Goal: Task Accomplishment & Management: Manage account settings

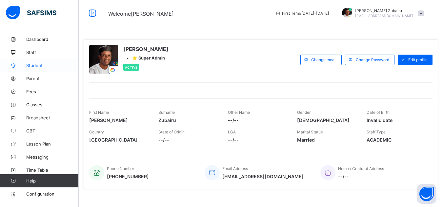
click at [54, 66] on span "Student" at bounding box center [52, 65] width 52 height 5
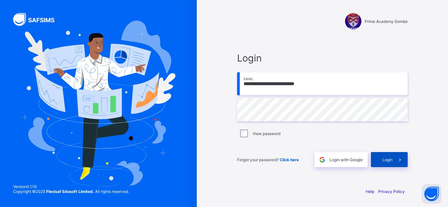
click at [404, 162] on span at bounding box center [399, 159] width 15 height 15
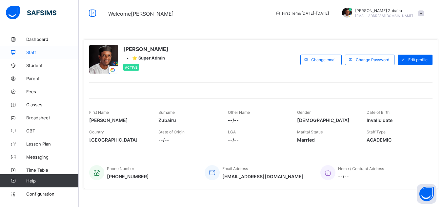
click at [46, 51] on span "Staff" at bounding box center [52, 52] width 52 height 5
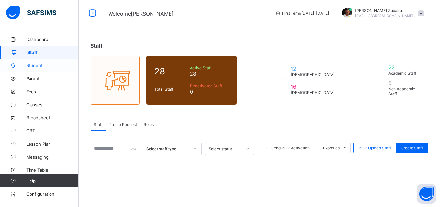
click at [45, 67] on span "Student" at bounding box center [52, 65] width 52 height 5
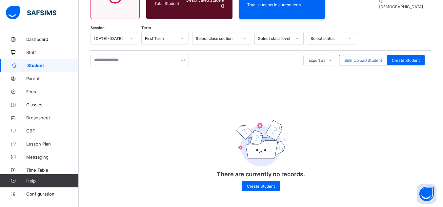
scroll to position [86, 0]
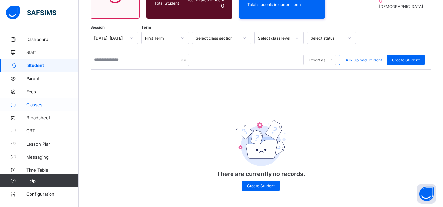
click at [39, 99] on link "Classes" at bounding box center [39, 104] width 79 height 13
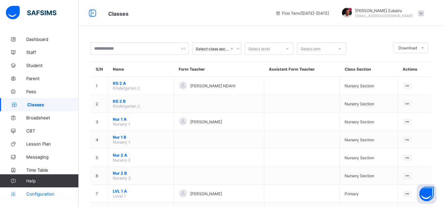
click at [53, 196] on span "Configuration" at bounding box center [52, 194] width 52 height 5
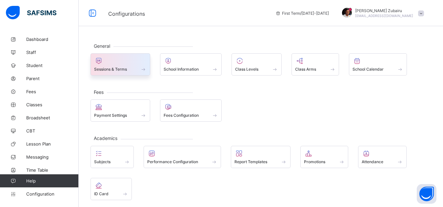
click at [138, 73] on div "Sessions & Terms" at bounding box center [120, 64] width 60 height 22
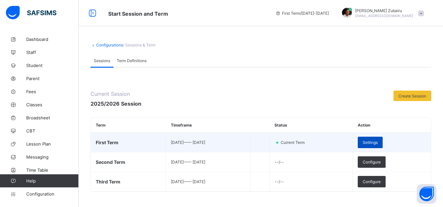
click at [377, 143] on span "Settings" at bounding box center [369, 142] width 15 height 5
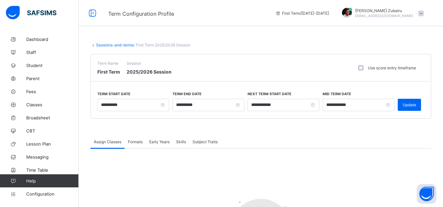
click at [162, 142] on span "Early Years" at bounding box center [159, 142] width 20 height 5
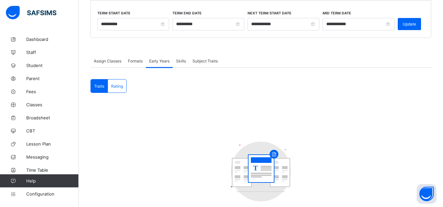
scroll to position [83, 0]
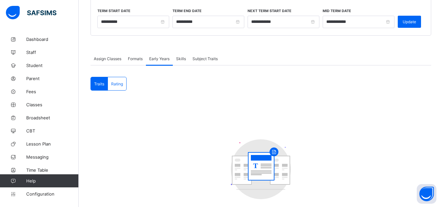
click at [108, 58] on span "Assign Classes" at bounding box center [108, 58] width 28 height 5
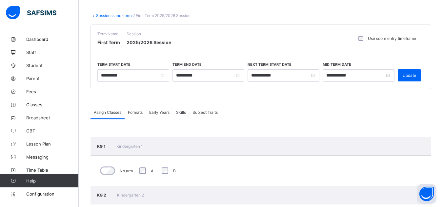
scroll to position [0, 0]
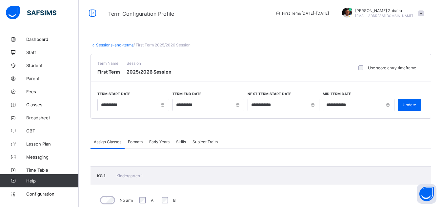
click at [160, 143] on span "Early Years" at bounding box center [159, 142] width 20 height 5
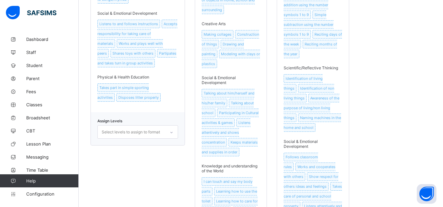
scroll to position [373, 0]
click at [157, 129] on div "Select levels to assign to format" at bounding box center [131, 132] width 58 height 12
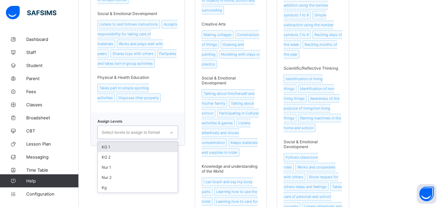
click at [190, 112] on div "EY Assessment for Creche Language & Communication Skills Identification of Lett…" at bounding box center [260, 143] width 340 height 627
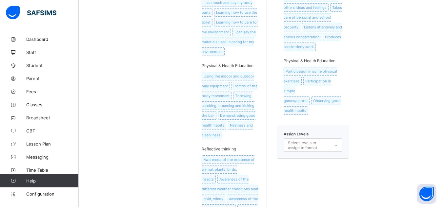
scroll to position [610, 0]
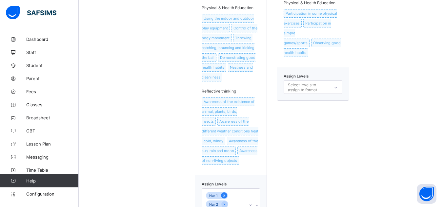
click at [225, 194] on icon at bounding box center [224, 196] width 4 height 5
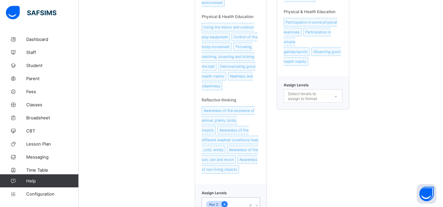
click at [225, 202] on icon at bounding box center [224, 204] width 4 height 5
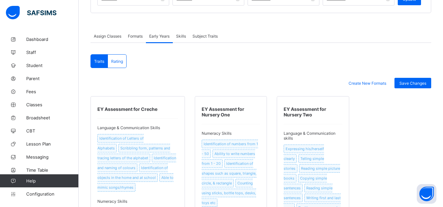
scroll to position [91, 0]
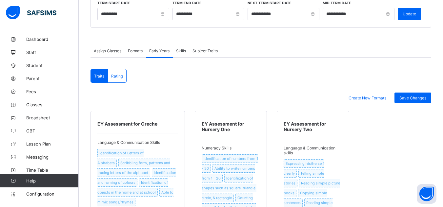
click at [123, 73] on div "Rating" at bounding box center [117, 75] width 18 height 13
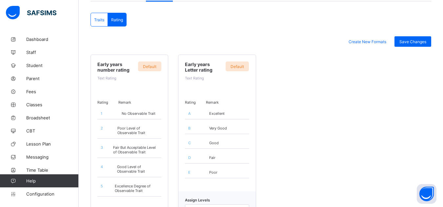
scroll to position [196, 0]
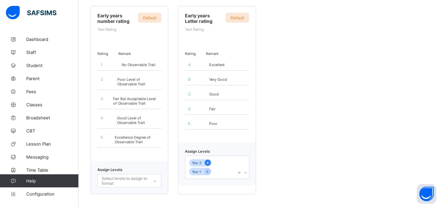
click at [209, 163] on icon at bounding box center [208, 163] width 4 height 5
click at [208, 164] on icon at bounding box center [207, 163] width 2 height 2
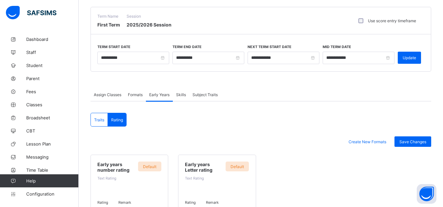
scroll to position [49, 0]
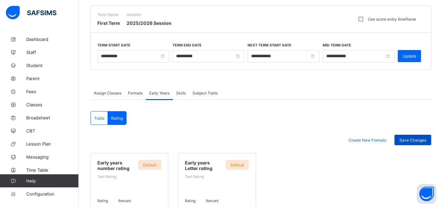
click at [413, 135] on div "Save Changes" at bounding box center [412, 140] width 37 height 10
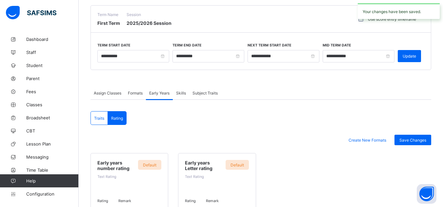
click at [209, 92] on span "Subject Traits" at bounding box center [204, 93] width 25 height 5
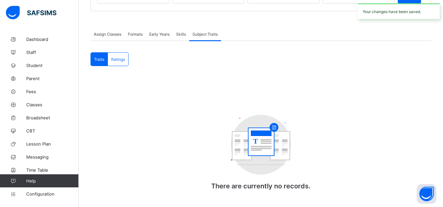
scroll to position [117, 0]
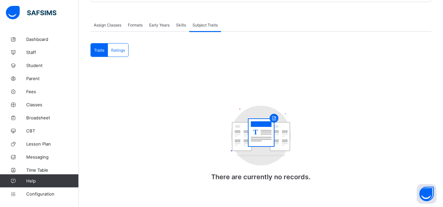
click at [123, 51] on span "Ratings" at bounding box center [118, 50] width 14 height 5
click at [108, 20] on div "Assign Classes" at bounding box center [107, 24] width 34 height 13
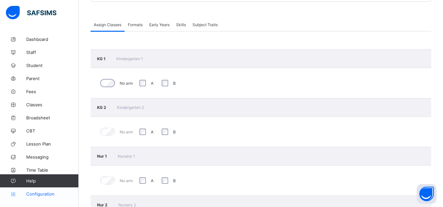
click at [33, 196] on span "Configuration" at bounding box center [52, 194] width 52 height 5
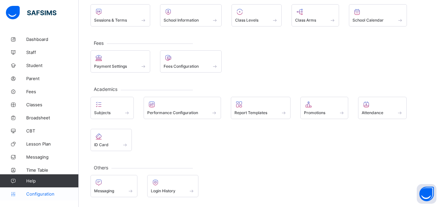
scroll to position [49, 0]
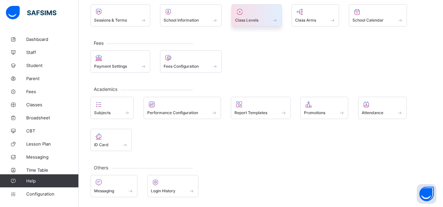
click at [255, 9] on div at bounding box center [256, 12] width 43 height 8
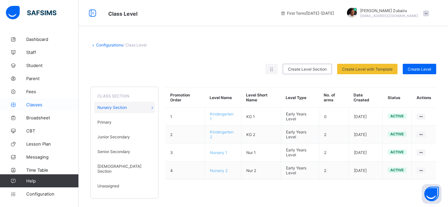
click at [39, 101] on link "Classes" at bounding box center [39, 104] width 79 height 13
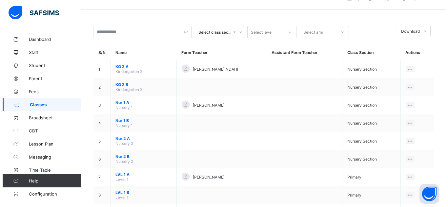
scroll to position [18, 0]
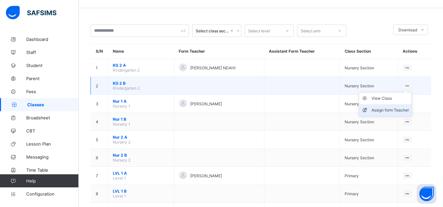
click at [391, 110] on div "Assign form Teacher" at bounding box center [389, 110] width 37 height 7
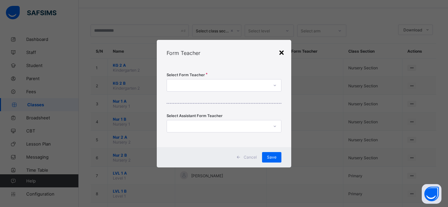
click at [280, 53] on div "×" at bounding box center [281, 52] width 6 height 11
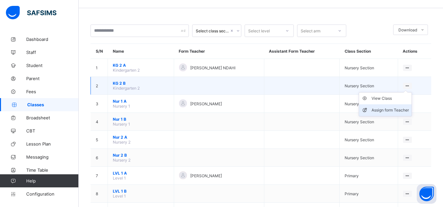
click at [391, 110] on div "Assign form Teacher" at bounding box center [389, 110] width 37 height 7
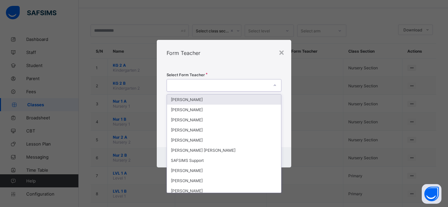
click at [234, 86] on div at bounding box center [218, 85] width 102 height 9
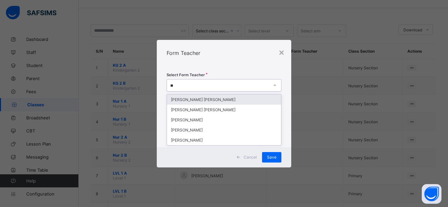
type input "***"
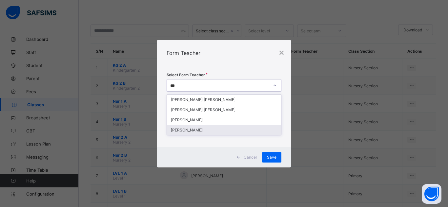
click at [206, 130] on div "[PERSON_NAME]" at bounding box center [224, 130] width 114 height 10
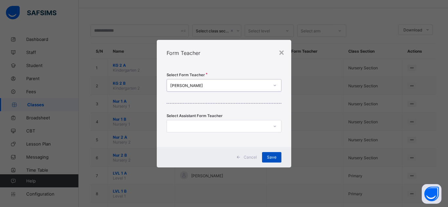
click at [269, 157] on span "Save" at bounding box center [272, 157] width 10 height 5
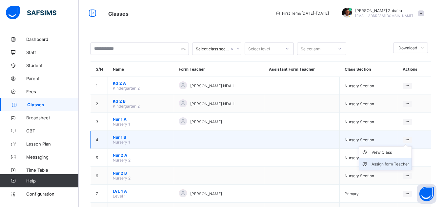
click at [401, 161] on div "Assign form Teacher" at bounding box center [389, 164] width 37 height 7
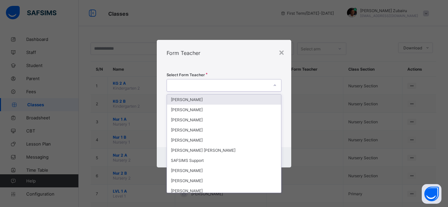
click at [244, 86] on div at bounding box center [218, 85] width 102 height 9
type input "**"
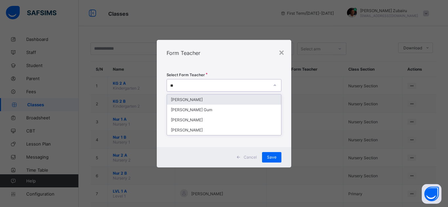
click at [197, 102] on div "[PERSON_NAME]" at bounding box center [224, 100] width 114 height 10
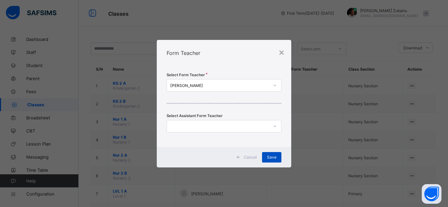
click at [274, 160] on div "Save" at bounding box center [271, 157] width 19 height 10
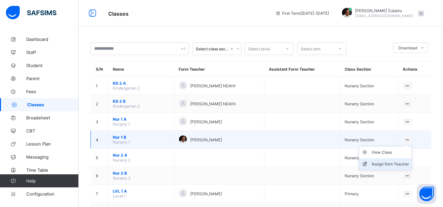
click at [396, 161] on div "Assign form Teacher" at bounding box center [389, 164] width 37 height 7
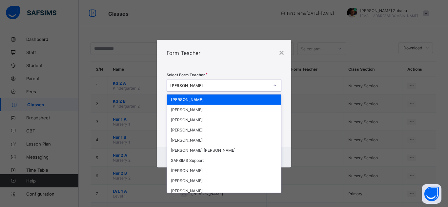
click at [236, 86] on div "Umar Faruq Zubairu" at bounding box center [219, 85] width 99 height 5
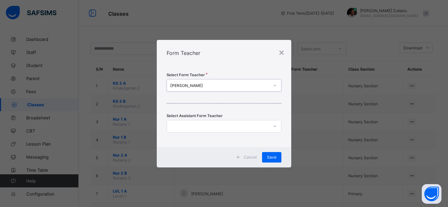
click at [243, 87] on div "Umar Faruq Zubairu" at bounding box center [219, 85] width 99 height 5
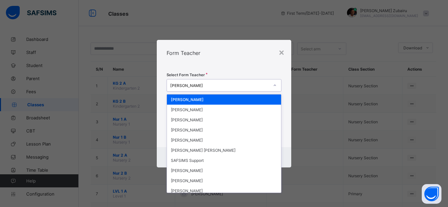
click at [243, 87] on div "Umar Faruq Zubairu" at bounding box center [219, 85] width 99 height 5
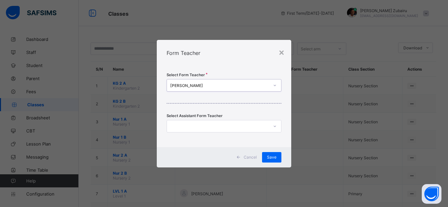
click at [243, 87] on div "Umar Faruq Zubairu" at bounding box center [219, 85] width 99 height 5
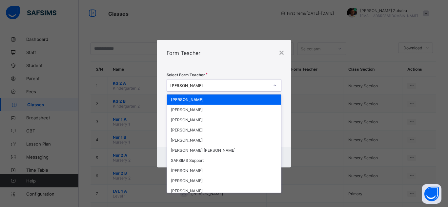
click at [243, 87] on div "Umar Faruq Zubairu" at bounding box center [219, 85] width 99 height 5
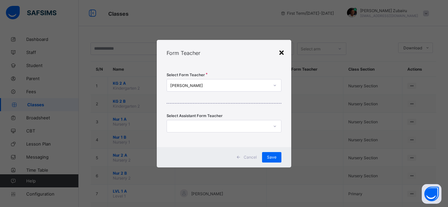
click at [281, 54] on div "×" at bounding box center [281, 52] width 6 height 11
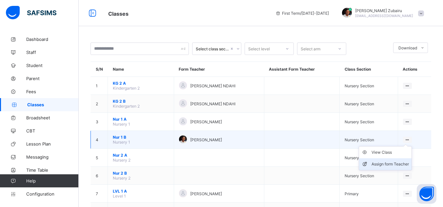
click at [398, 166] on div "Assign form Teacher" at bounding box center [389, 164] width 37 height 7
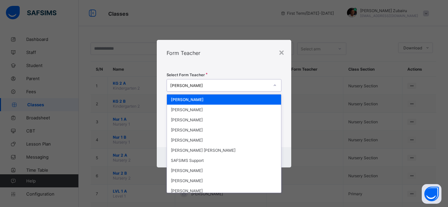
click at [270, 87] on div at bounding box center [274, 85] width 11 height 10
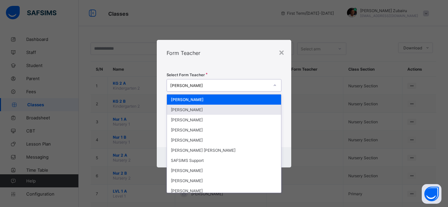
click at [222, 110] on div "Shamsiya Muhammad" at bounding box center [224, 110] width 114 height 10
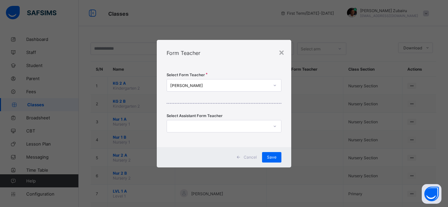
click at [259, 92] on div "Select Form Teacher Shamsiya Muhammad Select Assistant Form Teacher" at bounding box center [224, 106] width 134 height 81
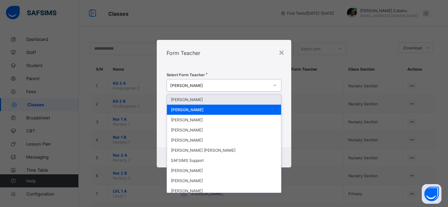
click at [254, 88] on div "Shamsiya Muhammad" at bounding box center [218, 85] width 102 height 9
click at [238, 110] on div "Shamsiya Muhammad" at bounding box center [224, 110] width 114 height 10
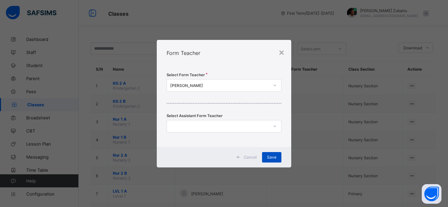
click at [265, 154] on div "Save" at bounding box center [271, 157] width 19 height 10
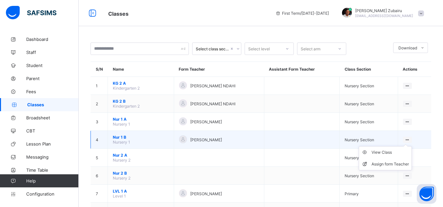
click at [412, 146] on ul "View Class Assign form Teacher" at bounding box center [384, 158] width 53 height 24
click at [404, 163] on div "Assign form Teacher" at bounding box center [389, 164] width 37 height 7
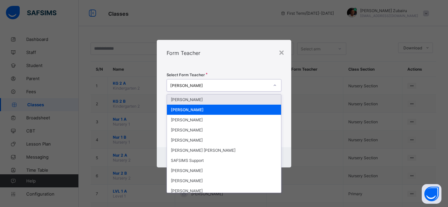
click at [273, 84] on icon at bounding box center [275, 85] width 4 height 7
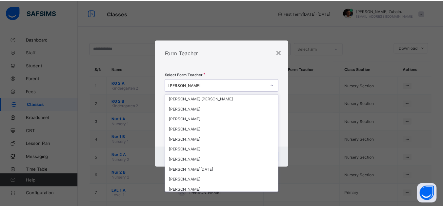
scroll to position [86, 0]
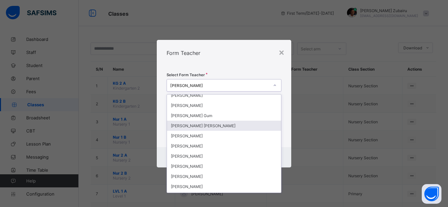
click at [243, 126] on div "[PERSON_NAME] [PERSON_NAME]" at bounding box center [224, 126] width 114 height 10
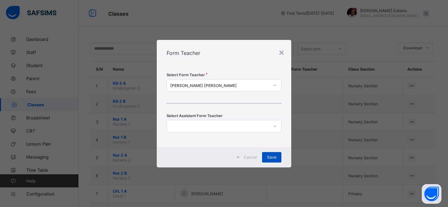
click at [269, 156] on span "Save" at bounding box center [272, 157] width 10 height 5
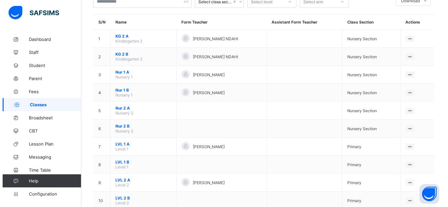
scroll to position [57, 0]
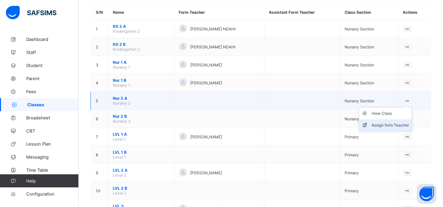
click at [400, 124] on div "Assign form Teacher" at bounding box center [389, 125] width 37 height 7
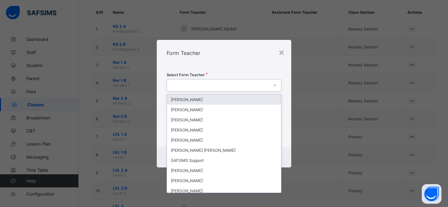
click at [213, 84] on div at bounding box center [218, 85] width 102 height 9
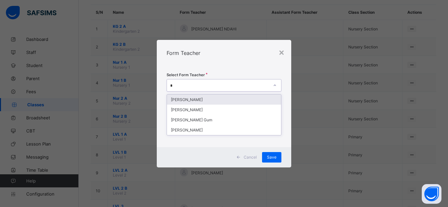
type input "**"
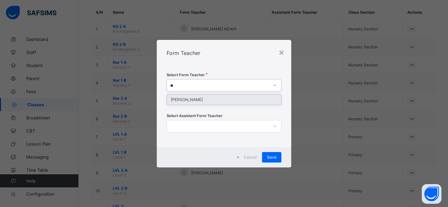
click at [198, 102] on div "[PERSON_NAME]" at bounding box center [224, 100] width 114 height 10
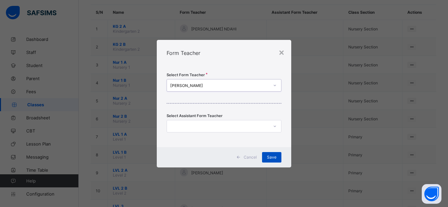
click at [275, 157] on span "Save" at bounding box center [272, 157] width 10 height 5
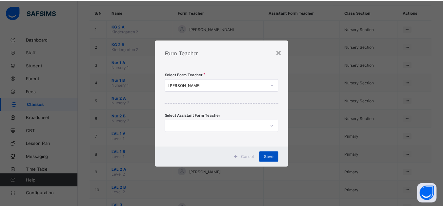
scroll to position [0, 0]
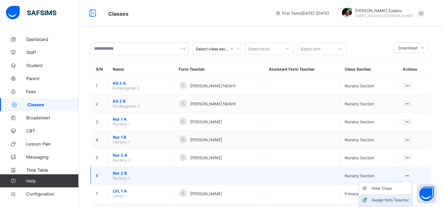
click at [390, 201] on div "Assign form Teacher" at bounding box center [389, 200] width 37 height 7
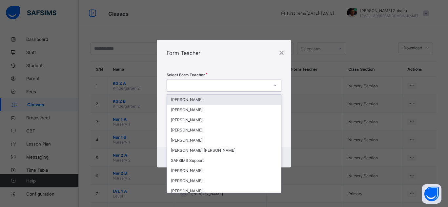
click at [225, 88] on div at bounding box center [218, 85] width 102 height 9
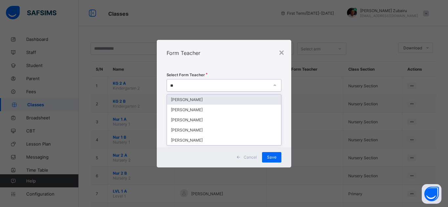
type input "***"
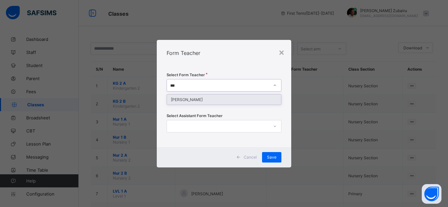
click at [205, 97] on div "[PERSON_NAME]" at bounding box center [224, 100] width 114 height 10
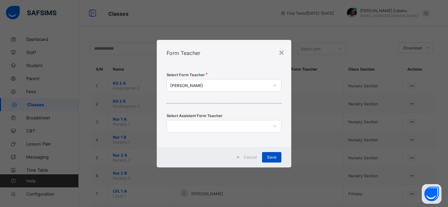
click at [274, 156] on span "Save" at bounding box center [272, 157] width 10 height 5
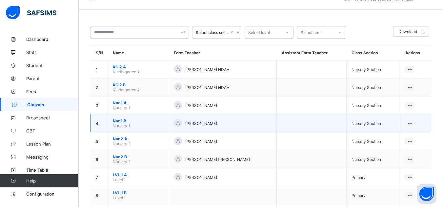
scroll to position [16, 0]
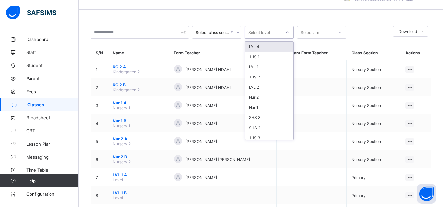
click at [265, 35] on div "Select level" at bounding box center [259, 32] width 22 height 12
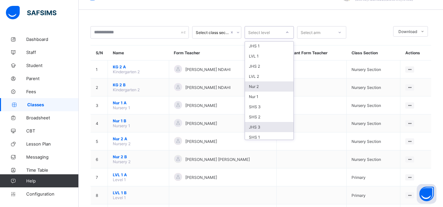
scroll to position [44, 0]
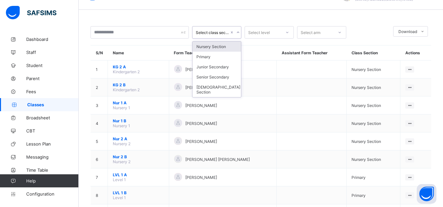
click at [224, 32] on div "Select class section" at bounding box center [212, 32] width 33 height 5
click at [212, 57] on div "Primary" at bounding box center [216, 57] width 48 height 10
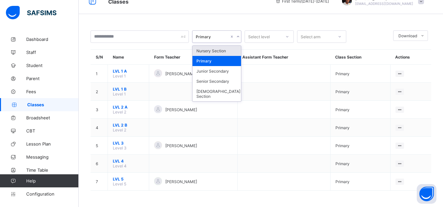
click at [212, 37] on div "Primary" at bounding box center [212, 36] width 33 height 5
click at [209, 47] on div "Nursery Section" at bounding box center [216, 51] width 48 height 10
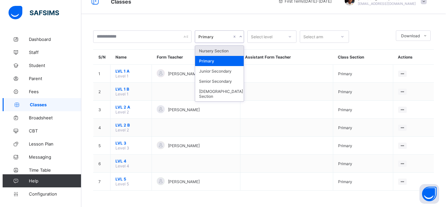
scroll to position [0, 0]
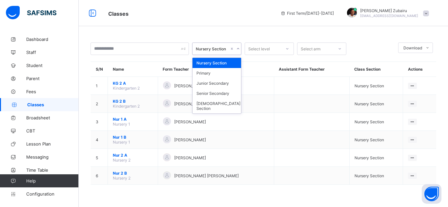
click at [220, 48] on div "Nursery Section" at bounding box center [212, 49] width 33 height 5
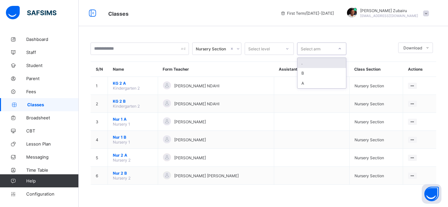
click at [327, 48] on div "Select arm" at bounding box center [315, 48] width 36 height 9
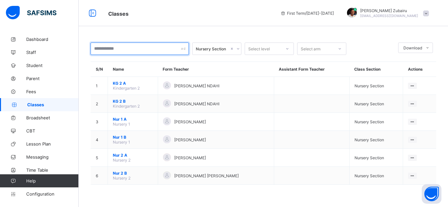
click at [183, 51] on input "text" at bounding box center [139, 49] width 98 height 12
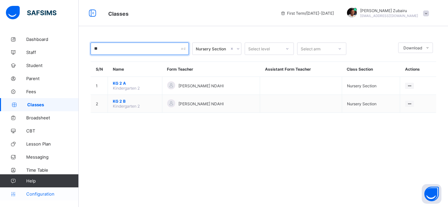
type input "**"
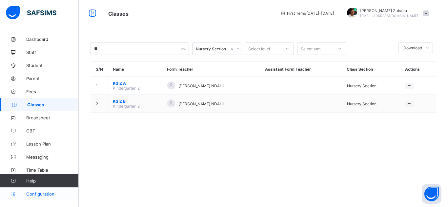
click at [50, 191] on link "Configuration" at bounding box center [39, 194] width 78 height 13
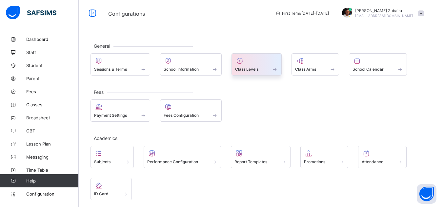
click at [263, 74] on div "Class Levels" at bounding box center [256, 64] width 50 height 22
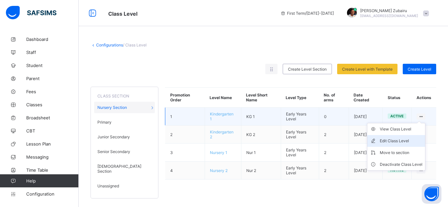
click at [394, 140] on div "Edit Class Level" at bounding box center [400, 141] width 43 height 7
type input "**********"
type input "****"
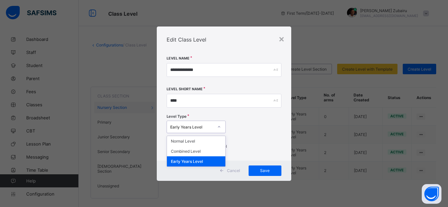
click at [208, 126] on div "Early Years Level" at bounding box center [191, 127] width 43 height 5
click at [198, 142] on div "Normal Level" at bounding box center [196, 141] width 58 height 10
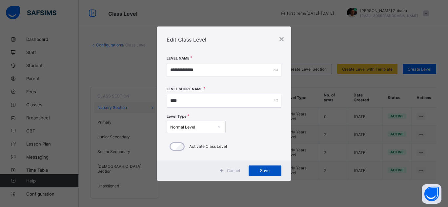
click at [265, 172] on span "Save" at bounding box center [264, 170] width 23 height 5
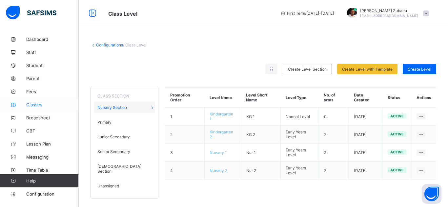
click at [46, 104] on span "Classes" at bounding box center [52, 104] width 52 height 5
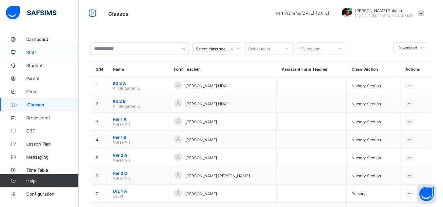
click at [39, 50] on span "Staff" at bounding box center [52, 52] width 52 height 5
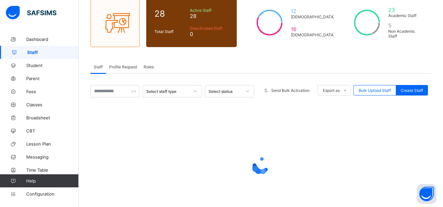
scroll to position [58, 0]
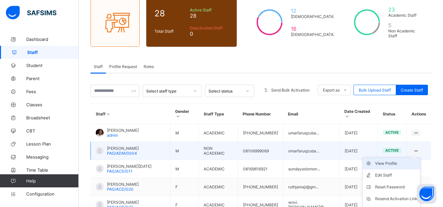
click at [403, 161] on div "View Profile" at bounding box center [396, 164] width 42 height 7
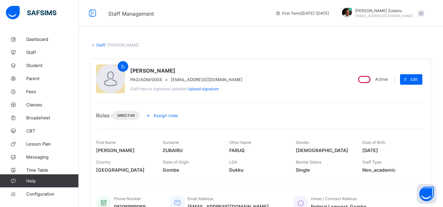
click at [177, 118] on span "Assign roles" at bounding box center [165, 115] width 25 height 5
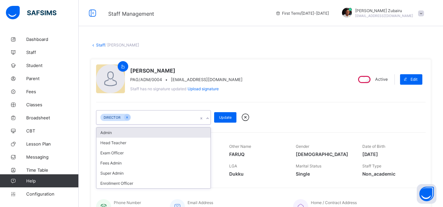
click at [166, 115] on div "DIRECTOR" at bounding box center [147, 118] width 102 height 14
click at [141, 131] on div "Admin" at bounding box center [153, 133] width 114 height 10
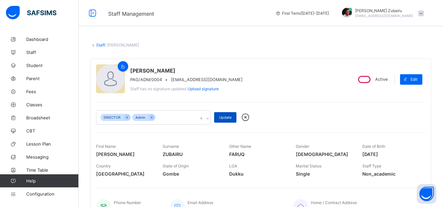
click at [224, 116] on span "Update" at bounding box center [225, 117] width 12 height 5
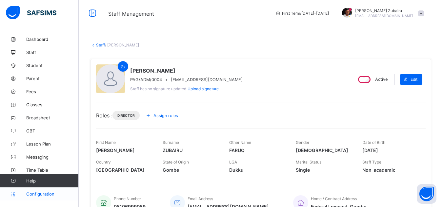
click at [44, 192] on span "Configuration" at bounding box center [52, 194] width 52 height 5
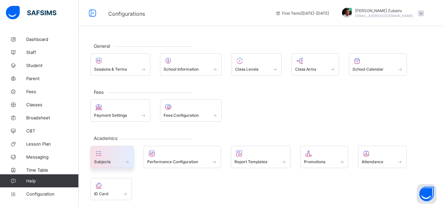
click at [108, 150] on div at bounding box center [112, 154] width 36 height 8
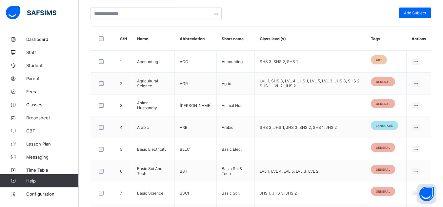
scroll to position [157, 0]
click at [103, 41] on div at bounding box center [103, 38] width 14 height 14
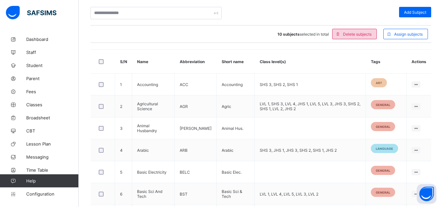
click at [356, 38] on div "Delete subjects" at bounding box center [354, 34] width 45 height 10
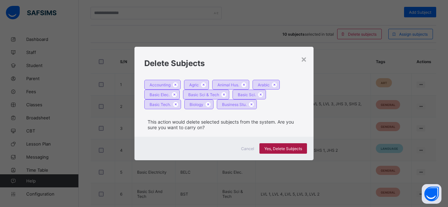
click at [282, 149] on span "Yes, Delete Subjects" at bounding box center [283, 148] width 38 height 5
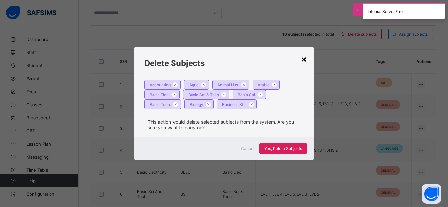
click at [304, 60] on div "×" at bounding box center [303, 58] width 6 height 11
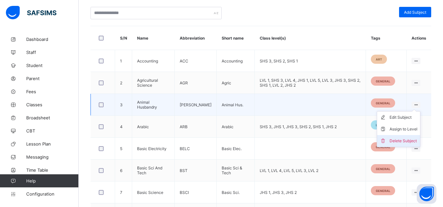
click at [406, 139] on div "Delete Subject" at bounding box center [403, 141] width 28 height 7
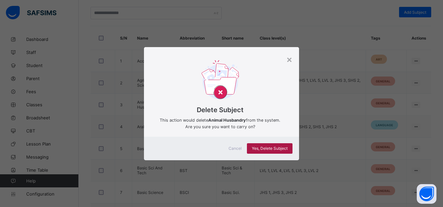
click at [283, 145] on div "Yes, Delete Subject" at bounding box center [270, 149] width 46 height 10
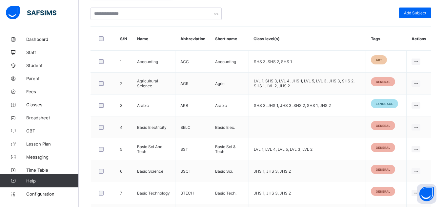
scroll to position [158, 0]
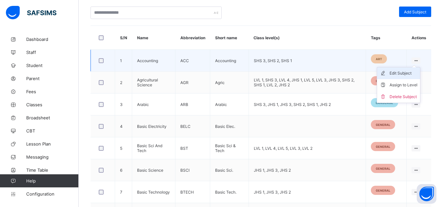
click at [400, 73] on div "Edit Subject" at bounding box center [403, 73] width 28 height 7
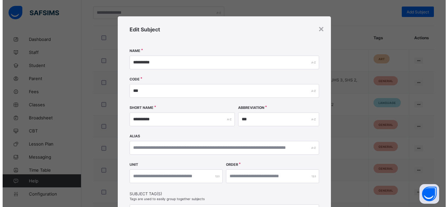
scroll to position [102, 0]
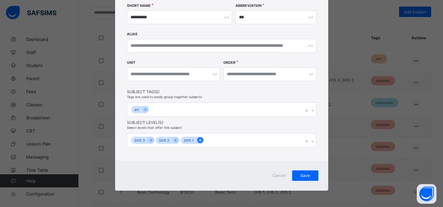
click at [198, 140] on icon at bounding box center [200, 140] width 4 height 5
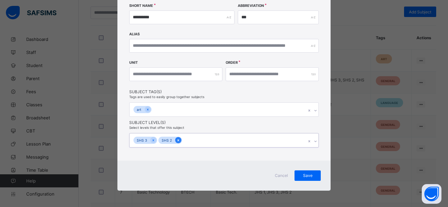
click at [177, 140] on icon at bounding box center [178, 140] width 4 height 5
click at [152, 139] on icon at bounding box center [153, 140] width 4 height 5
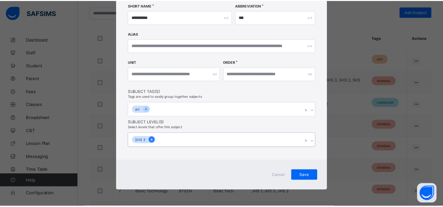
scroll to position [101, 0]
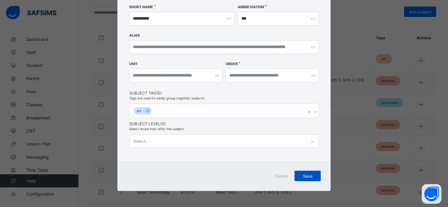
click at [302, 174] on span "Save" at bounding box center [307, 176] width 16 height 5
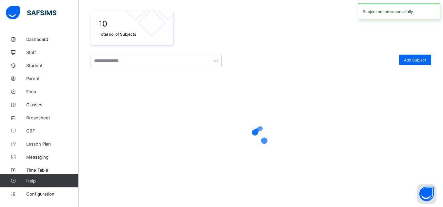
scroll to position [158, 0]
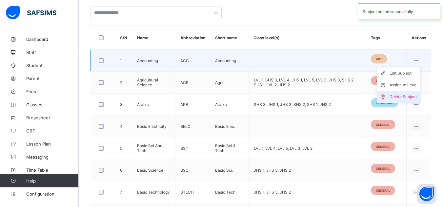
click at [403, 97] on div "Delete Subject" at bounding box center [403, 97] width 28 height 7
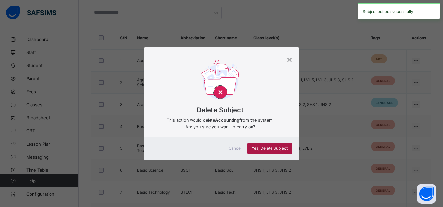
click at [286, 144] on div "Yes, Delete Subject" at bounding box center [270, 149] width 46 height 10
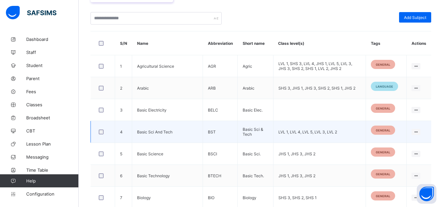
scroll to position [152, 0]
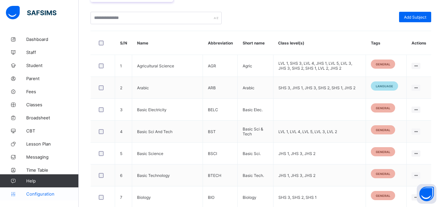
click at [48, 195] on span "Configuration" at bounding box center [52, 194] width 52 height 5
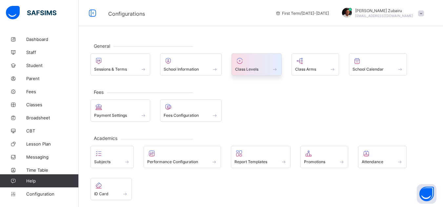
click at [263, 67] on div "Class Levels" at bounding box center [256, 70] width 43 height 6
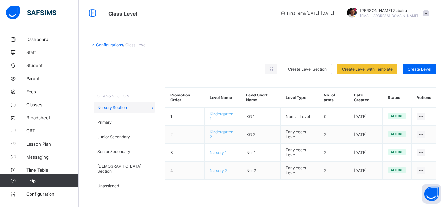
click at [121, 182] on div "Unassigned" at bounding box center [124, 186] width 61 height 11
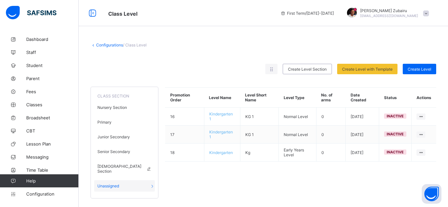
click at [129, 170] on div "[DEMOGRAPHIC_DATA] Section" at bounding box center [124, 169] width 61 height 16
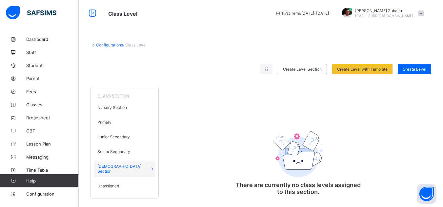
click at [424, 12] on span at bounding box center [421, 13] width 6 height 6
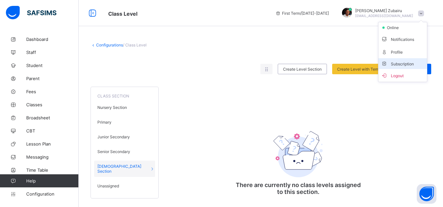
click at [407, 61] on li "Subscription" at bounding box center [402, 63] width 48 height 11
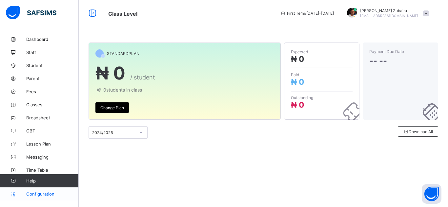
click at [43, 197] on span "Configuration" at bounding box center [52, 194] width 52 height 5
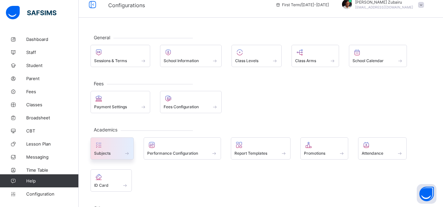
scroll to position [4, 0]
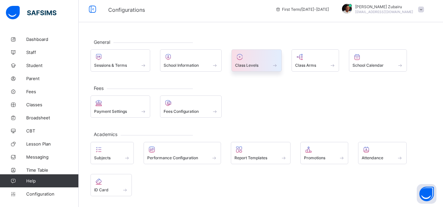
click at [275, 63] on span at bounding box center [274, 66] width 7 height 6
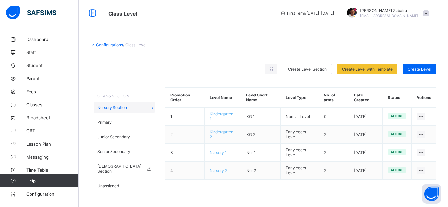
click at [116, 168] on span "[DEMOGRAPHIC_DATA] Section" at bounding box center [124, 169] width 54 height 10
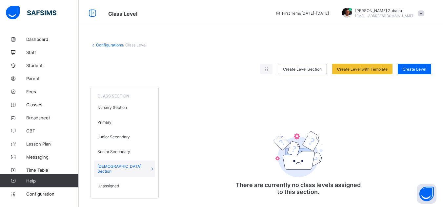
scroll to position [9, 0]
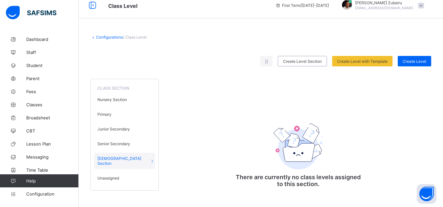
click at [111, 176] on span "Unassigned" at bounding box center [108, 178] width 22 height 5
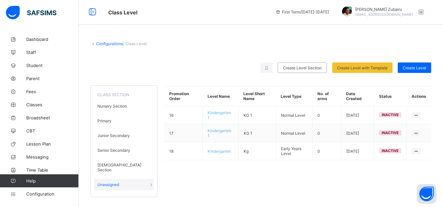
scroll to position [0, 0]
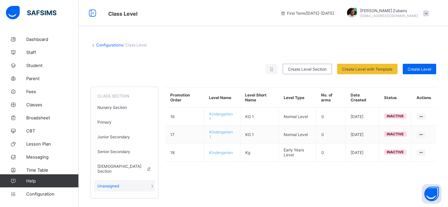
click at [124, 168] on span "[DEMOGRAPHIC_DATA] Section" at bounding box center [124, 169] width 54 height 10
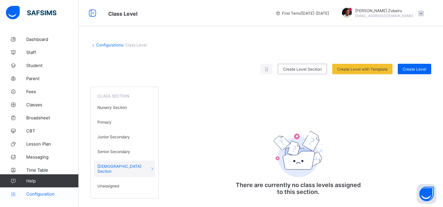
click at [51, 193] on span "Configuration" at bounding box center [52, 194] width 52 height 5
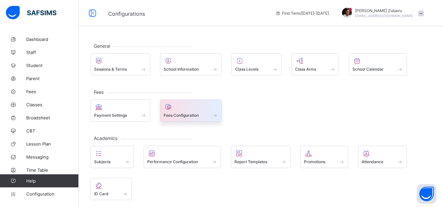
click at [183, 115] on span "Fees Configuration" at bounding box center [180, 115] width 35 height 5
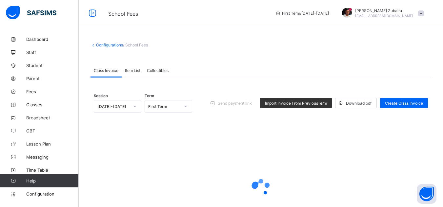
click at [113, 46] on link "Configurations" at bounding box center [109, 45] width 27 height 5
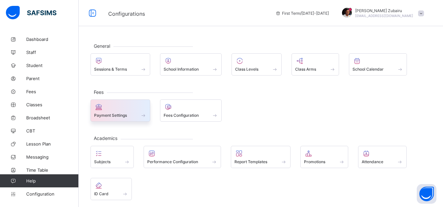
click at [129, 115] on div "Payment Settings" at bounding box center [120, 116] width 52 height 6
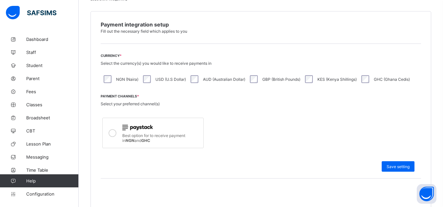
scroll to position [144, 0]
click at [389, 168] on div "Save setting" at bounding box center [397, 167] width 33 height 10
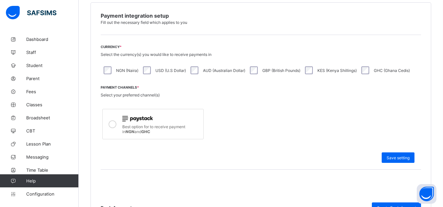
scroll to position [154, 0]
click at [393, 160] on span "Save setting" at bounding box center [397, 157] width 23 height 5
click at [390, 157] on div "Save setting" at bounding box center [397, 157] width 33 height 10
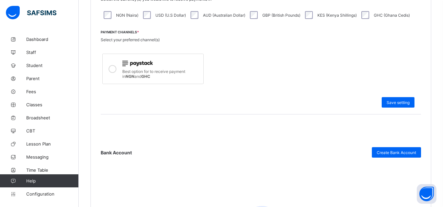
scroll to position [213, 0]
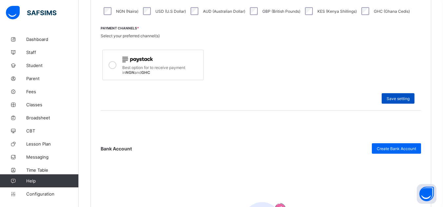
click at [389, 99] on div "Save setting" at bounding box center [397, 98] width 33 height 10
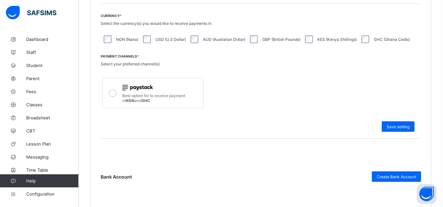
scroll to position [180, 0]
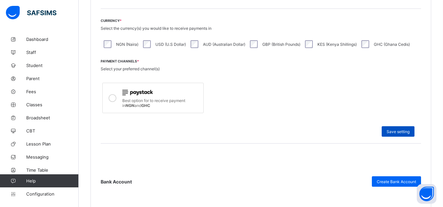
click at [395, 135] on div "Save setting" at bounding box center [397, 131] width 33 height 10
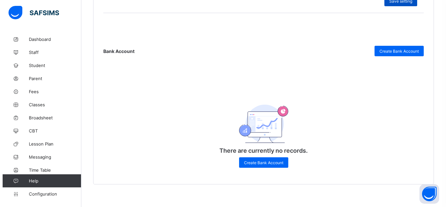
scroll to position [315, 0]
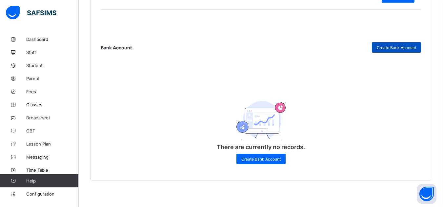
click at [390, 45] on span "Create Bank Account" at bounding box center [395, 47] width 39 height 5
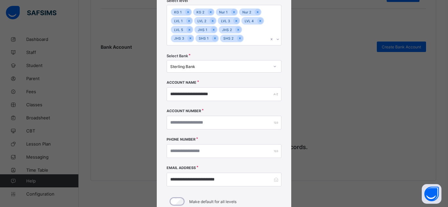
scroll to position [48, 0]
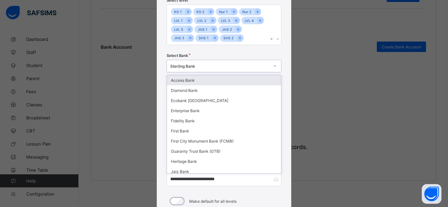
click at [212, 67] on div "Sterling Bank" at bounding box center [219, 66] width 99 height 5
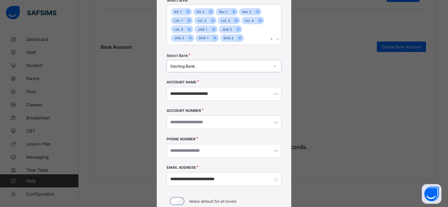
click at [212, 67] on div "Sterling Bank" at bounding box center [219, 66] width 99 height 5
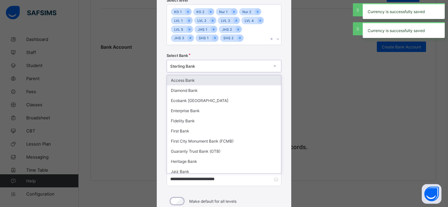
click at [212, 67] on div "Sterling Bank" at bounding box center [219, 66] width 99 height 5
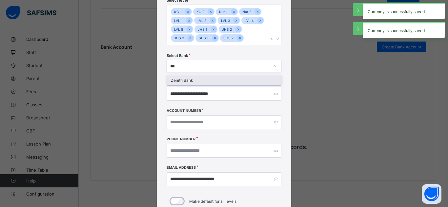
type input "****"
click at [216, 80] on div "Zenith Bank" at bounding box center [224, 80] width 114 height 10
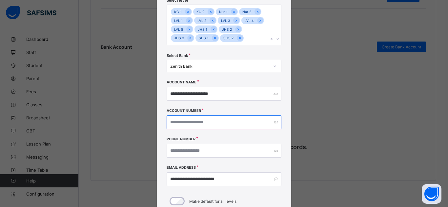
click at [207, 121] on input "**********" at bounding box center [223, 123] width 115 height 14
type input "*"
type input "**********"
click at [214, 165] on div "**********" at bounding box center [223, 152] width 115 height 29
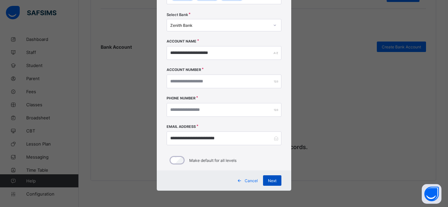
click at [272, 180] on span "Next" at bounding box center [272, 181] width 9 height 5
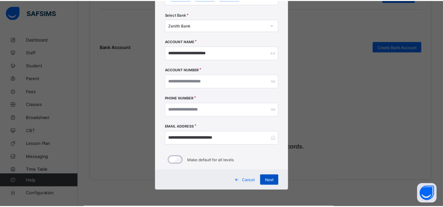
scroll to position [0, 0]
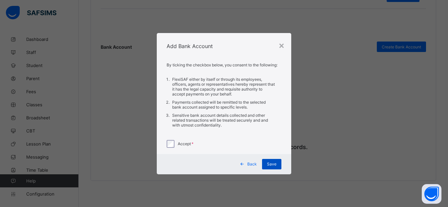
click at [274, 169] on div "Save" at bounding box center [271, 164] width 19 height 10
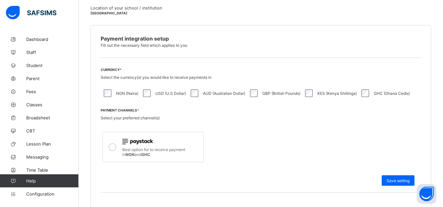
scroll to position [130, 0]
click at [48, 197] on span "Configuration" at bounding box center [52, 194] width 52 height 5
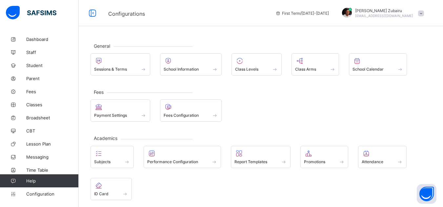
click at [424, 11] on span at bounding box center [421, 13] width 6 height 6
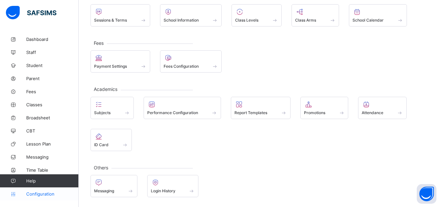
click at [44, 195] on span "Configuration" at bounding box center [52, 194] width 52 height 5
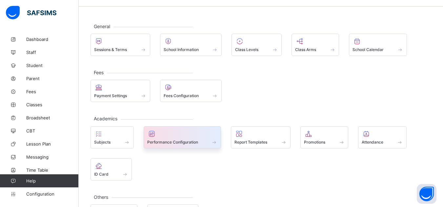
scroll to position [0, 0]
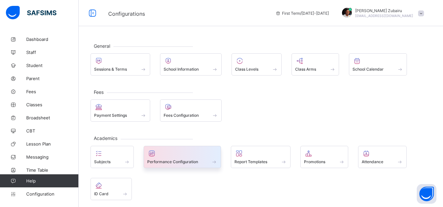
click at [161, 162] on span "Performance Configuration" at bounding box center [172, 162] width 51 height 5
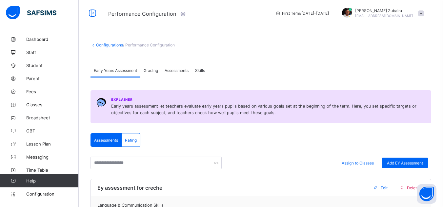
click at [168, 73] on span "Assessments" at bounding box center [176, 70] width 24 height 5
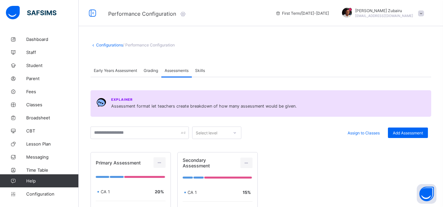
click at [154, 71] on span "Grading" at bounding box center [151, 70] width 14 height 5
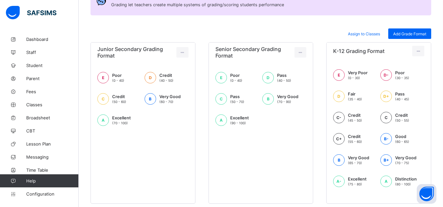
scroll to position [104, 0]
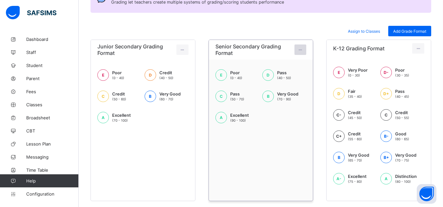
click at [302, 53] on div at bounding box center [300, 50] width 12 height 10
click at [287, 67] on div "Edit Format" at bounding box center [290, 64] width 26 height 7
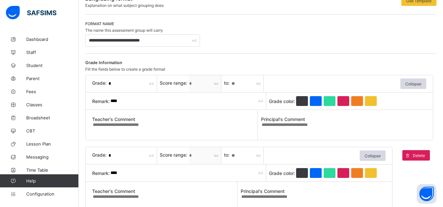
scroll to position [59, 0]
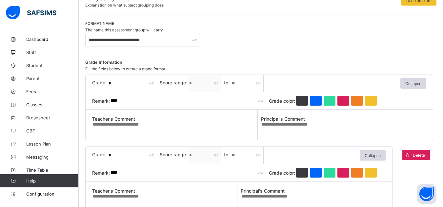
drag, startPoint x: 232, startPoint y: 84, endPoint x: 240, endPoint y: 84, distance: 8.5
click at [240, 84] on input "**" at bounding box center [247, 83] width 33 height 17
drag, startPoint x: 232, startPoint y: 156, endPoint x: 246, endPoint y: 156, distance: 14.4
click at [246, 156] on input "**" at bounding box center [247, 155] width 33 height 17
click at [241, 146] on div "Grade: * Score range: ** to: ** Collapse Remark: **** Grade color: Teacher's Co…" at bounding box center [260, 180] width 351 height 72
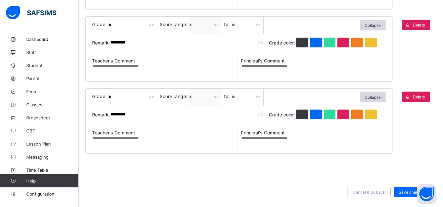
scroll to position [0, 0]
